Goal: Task Accomplishment & Management: Use online tool/utility

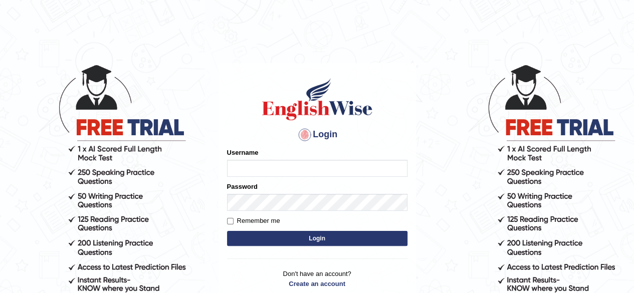
click at [238, 171] on input "Username" at bounding box center [317, 168] width 180 height 17
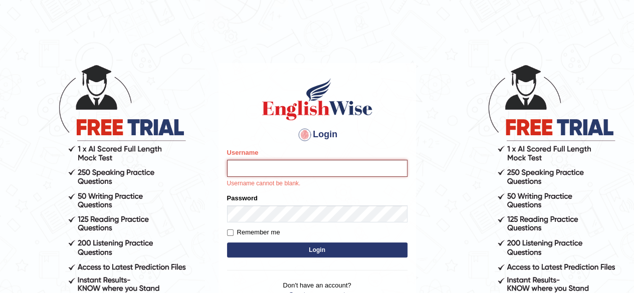
type input "[PERSON_NAME]"
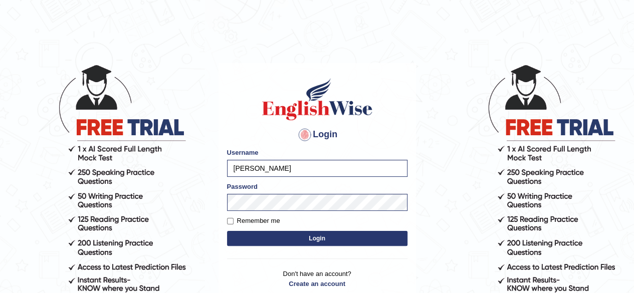
click at [320, 232] on button "Login" at bounding box center [317, 238] width 180 height 15
click at [319, 237] on button "Login" at bounding box center [317, 238] width 180 height 15
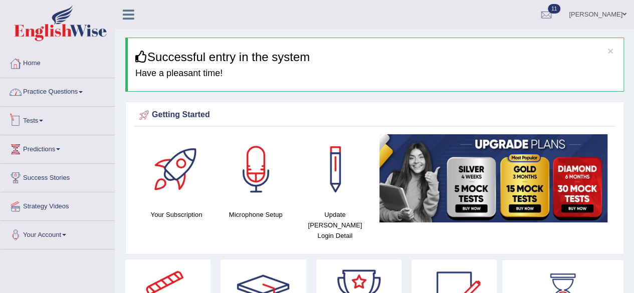
click at [37, 123] on link "Tests" at bounding box center [58, 119] width 114 height 25
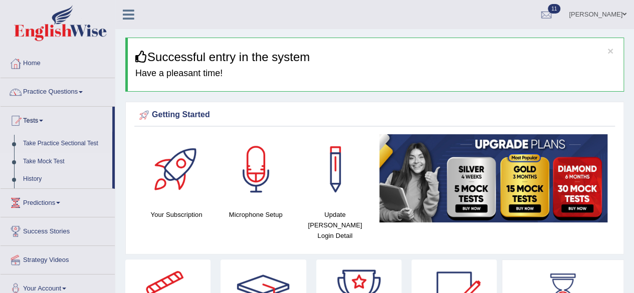
click at [59, 158] on link "Take Mock Test" at bounding box center [66, 162] width 94 height 18
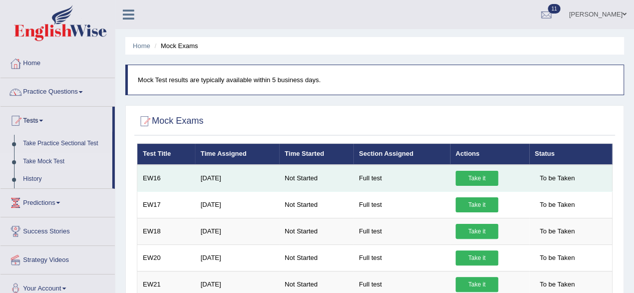
click at [477, 181] on link "Take it" at bounding box center [477, 178] width 43 height 15
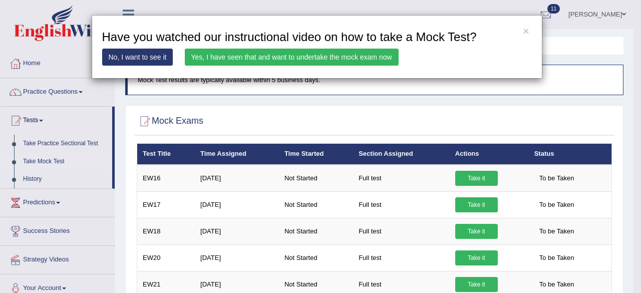
click at [352, 60] on link "Yes, I have seen that and want to undertake the mock exam now" at bounding box center [292, 57] width 214 height 17
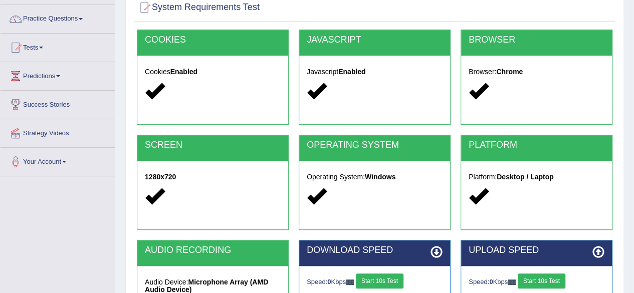
scroll to position [200, 0]
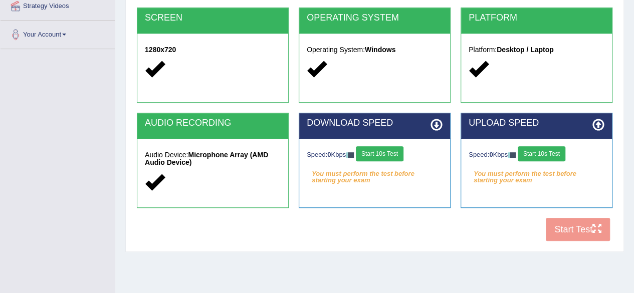
click at [372, 149] on button "Start 10s Test" at bounding box center [380, 153] width 48 height 15
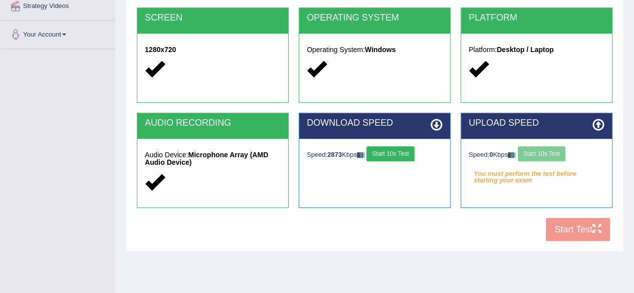
click at [553, 151] on div "Speed: 0 Kbps Start 10s Test" at bounding box center [537, 155] width 136 height 18
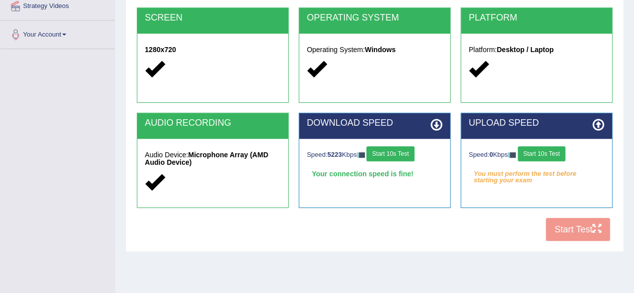
click at [553, 152] on button "Start 10s Test" at bounding box center [542, 153] width 48 height 15
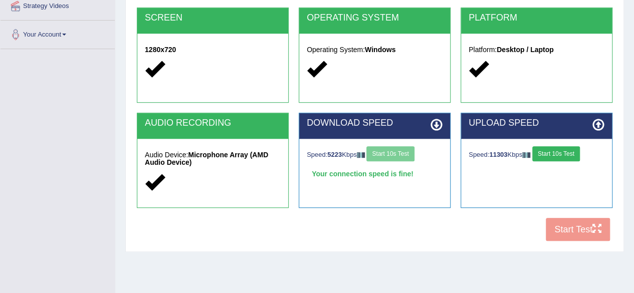
click at [553, 153] on button "Start 10s Test" at bounding box center [556, 153] width 48 height 15
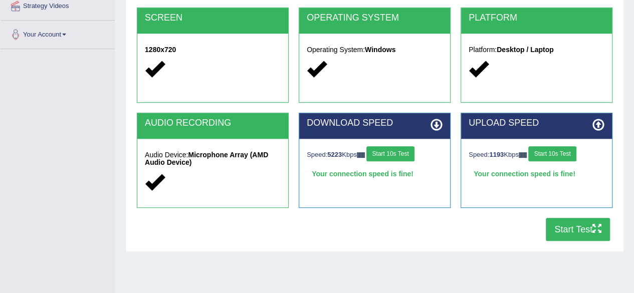
click at [582, 236] on button "Start Test" at bounding box center [578, 229] width 64 height 23
